Goal: Check status: Check status

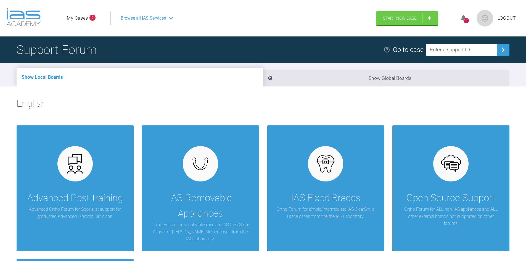
click at [80, 15] on link "My Cases" at bounding box center [77, 18] width 21 height 7
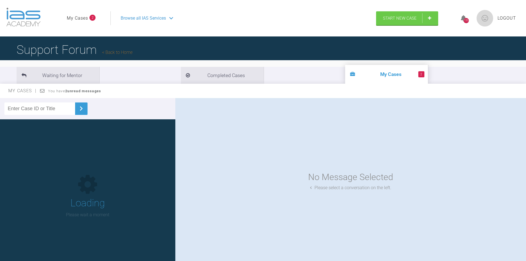
click at [80, 15] on link "My Cases" at bounding box center [77, 18] width 21 height 7
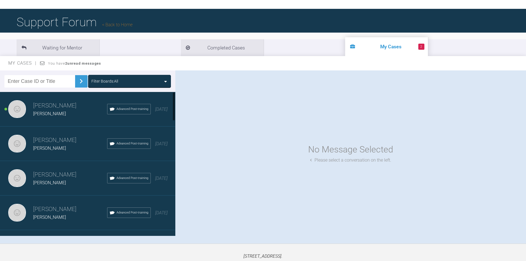
click at [54, 115] on span "[PERSON_NAME]" at bounding box center [49, 113] width 33 height 5
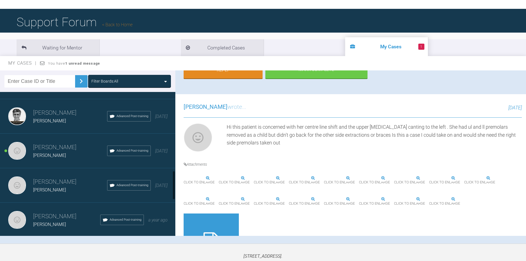
scroll to position [386, 0]
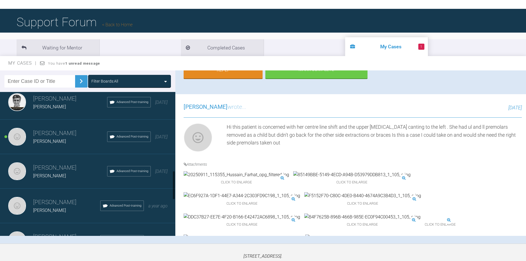
click at [56, 144] on div "[PERSON_NAME]" at bounding box center [70, 141] width 74 height 7
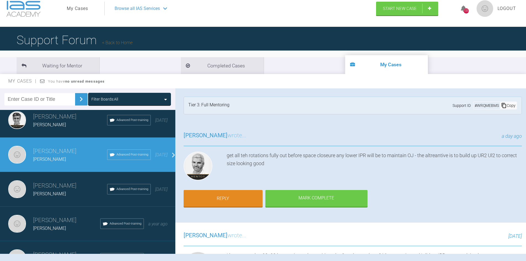
scroll to position [0, 0]
